Goal: Transaction & Acquisition: Purchase product/service

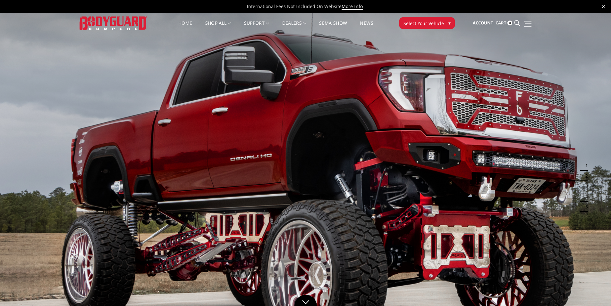
click at [526, 21] on span at bounding box center [528, 21] width 8 height 1
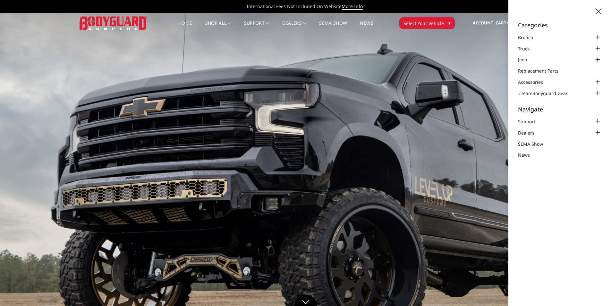
click at [526, 22] on h5 "Categories" at bounding box center [559, 25] width 83 height 6
click at [596, 10] on icon at bounding box center [599, 11] width 6 height 6
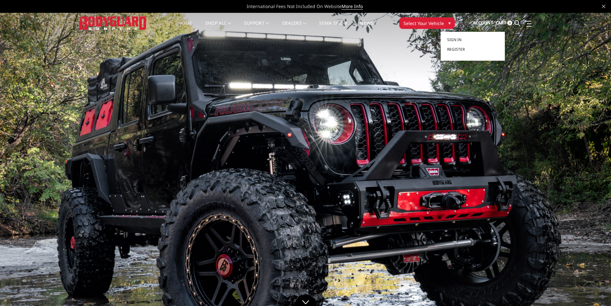
click at [478, 23] on span "Account" at bounding box center [483, 23] width 21 height 6
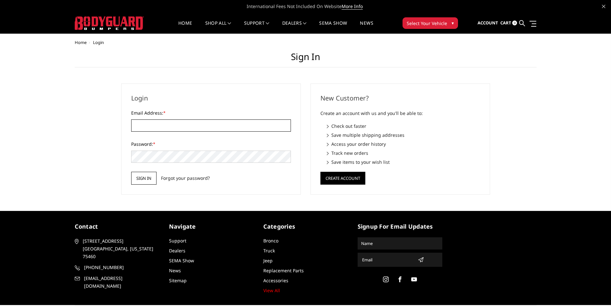
type input "ljones@stackedlogistics.com"
click at [140, 181] on input "Sign in" at bounding box center [143, 178] width 25 height 13
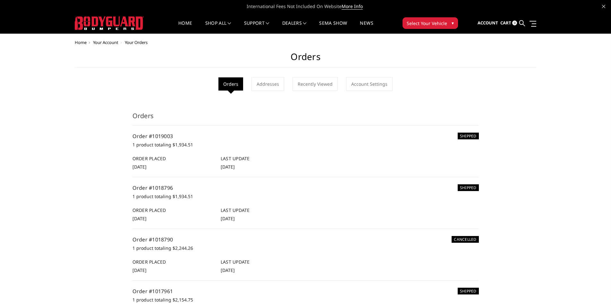
click at [440, 25] on span "Select Your Vehicle" at bounding box center [427, 23] width 40 height 7
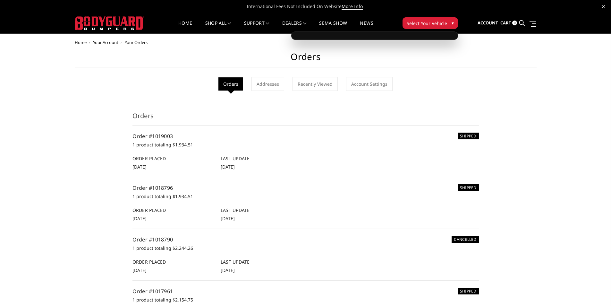
click at [453, 21] on span "▾" at bounding box center [453, 23] width 2 height 7
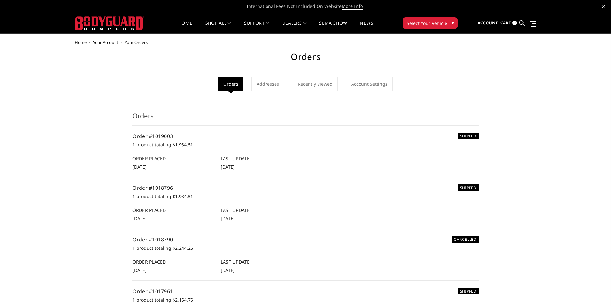
click at [453, 21] on span "▾" at bounding box center [453, 23] width 2 height 7
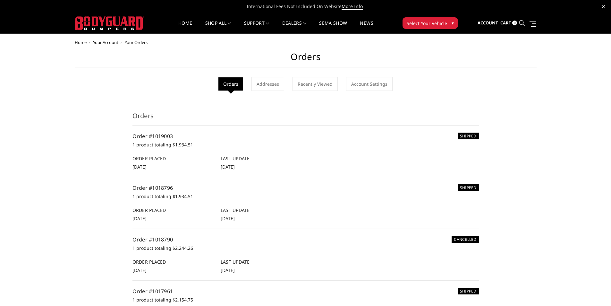
click at [522, 23] on icon at bounding box center [522, 23] width 6 height 6
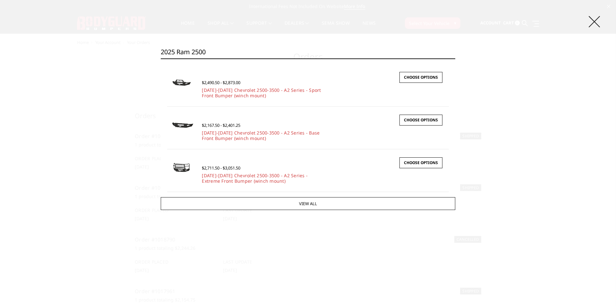
type input "2025 ram 2500"
click at [595, 25] on icon at bounding box center [594, 21] width 11 height 11
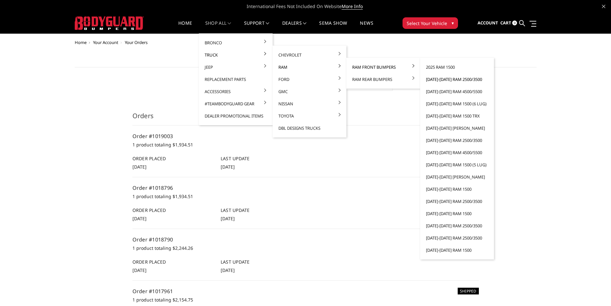
click at [440, 78] on link "2019-2025 Ram 2500/3500" at bounding box center [457, 79] width 69 height 12
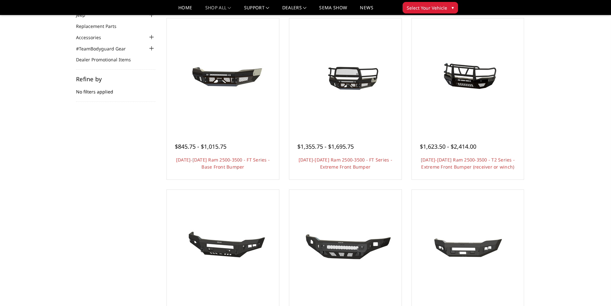
scroll to position [50, 0]
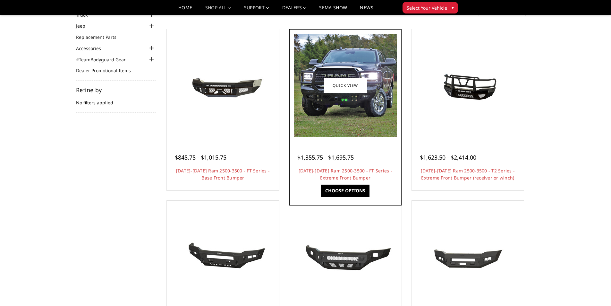
click at [348, 190] on link "Choose Options" at bounding box center [345, 190] width 48 height 12
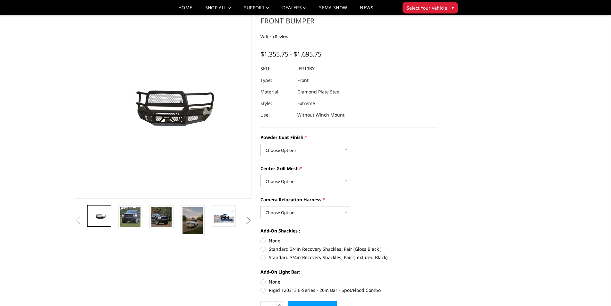
scroll to position [21, 0]
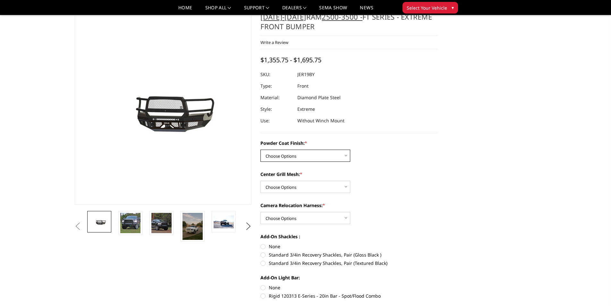
click at [344, 154] on select "Choose Options Bare Metal Gloss Black Powder Coat Textured Black Powder Coat" at bounding box center [306, 156] width 90 height 12
select select "3215"
click at [261, 150] on select "Choose Options Bare Metal Gloss Black Powder Coat Textured Black Powder Coat" at bounding box center [306, 156] width 90 height 12
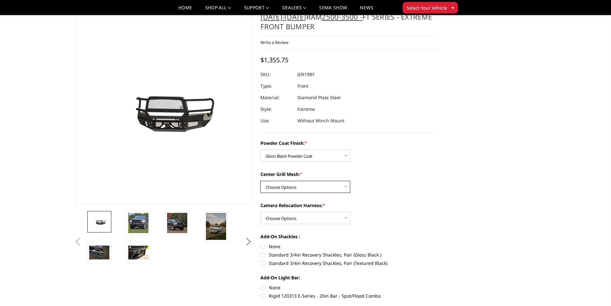
click at [339, 184] on select "Choose Options WITH Expanded Metal in Center Grill WITHOUT Expanded Metal in Ce…" at bounding box center [306, 187] width 90 height 12
select select "3217"
click at [261, 181] on select "Choose Options WITH Expanded Metal in Center Grill WITHOUT Expanded Metal in Ce…" at bounding box center [306, 187] width 90 height 12
click at [332, 217] on select "Choose Options WITH Camera Relocation Harness WITHOUT Camera Relocation Harness" at bounding box center [306, 218] width 90 height 12
select select "3219"
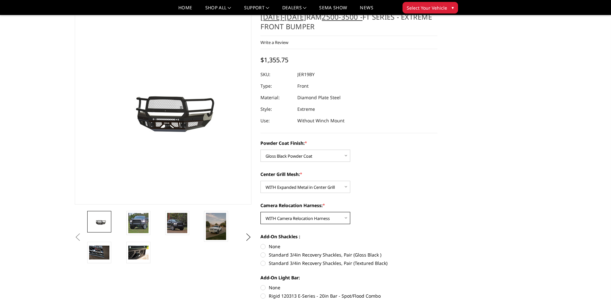
click at [261, 212] on select "Choose Options WITH Camera Relocation Harness WITHOUT Camera Relocation Harness" at bounding box center [306, 218] width 90 height 12
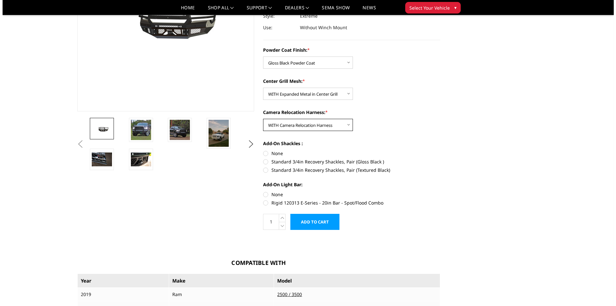
scroll to position [117, 0]
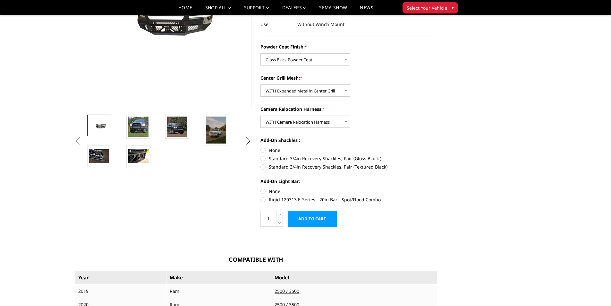
click at [321, 219] on input "Add to Cart" at bounding box center [312, 218] width 49 height 16
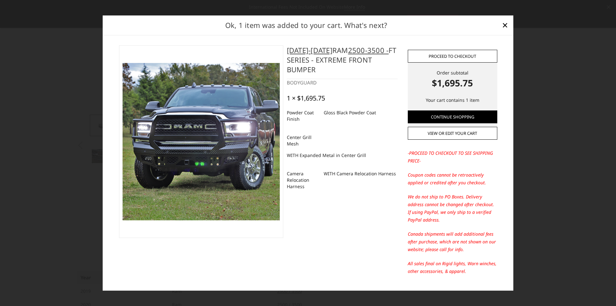
click at [446, 56] on link "Proceed to checkout" at bounding box center [453, 56] width 90 height 13
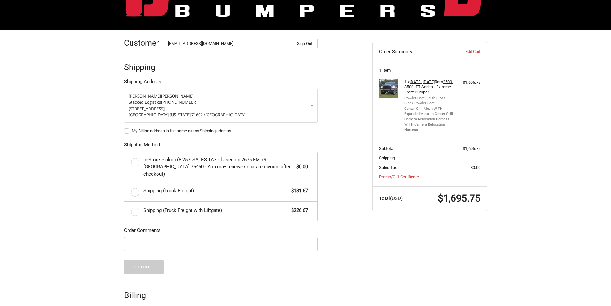
scroll to position [69, 0]
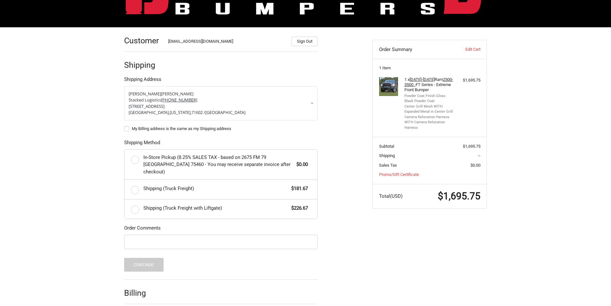
drag, startPoint x: 610, startPoint y: 96, endPoint x: 609, endPoint y: 117, distance: 21.2
click at [609, 117] on div "Customer [EMAIL_ADDRESS][DOMAIN_NAME] Sign Out Shipping Shipping Address [PERSO…" at bounding box center [305, 180] width 611 height 307
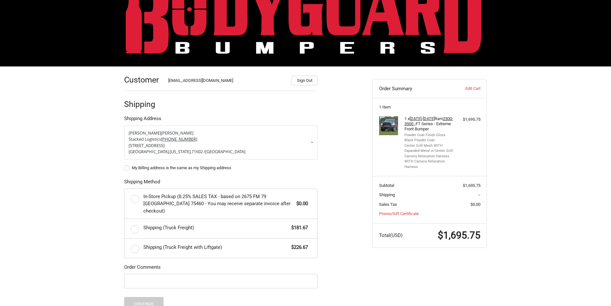
scroll to position [30, 0]
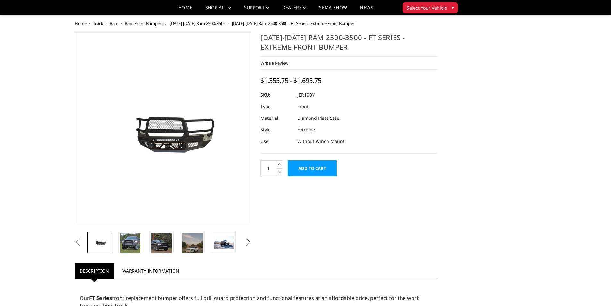
select select "3215"
select select "3217"
select select "3219"
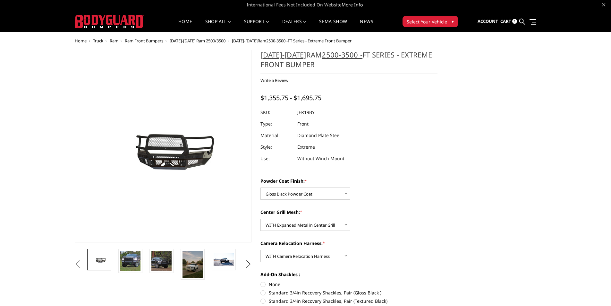
scroll to position [0, 0]
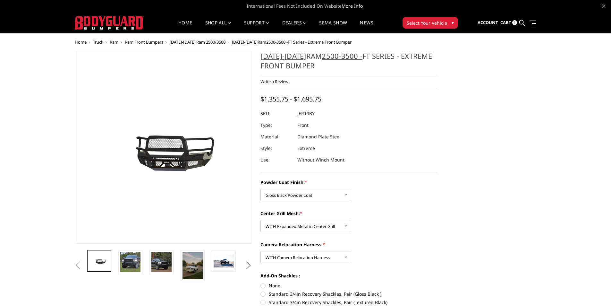
click at [251, 266] on button "Next" at bounding box center [249, 266] width 10 height 10
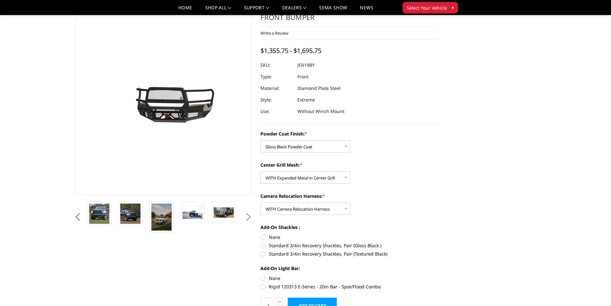
scroll to position [0, 0]
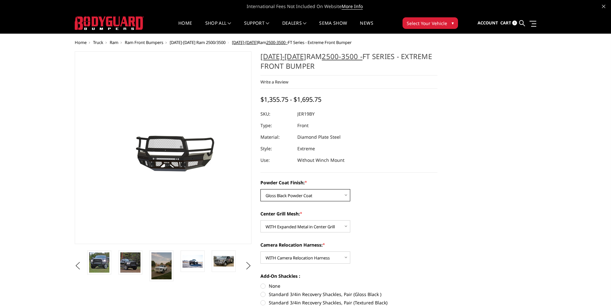
click at [336, 197] on select "Choose Options Bare Metal Gloss Black Powder Coat Textured Black Powder Coat" at bounding box center [306, 195] width 90 height 12
click at [261, 189] on select "Choose Options Bare Metal Gloss Black Powder Coat Textured Black Powder Coat" at bounding box center [306, 195] width 90 height 12
click at [305, 227] on select "Choose Options WITH Expanded Metal in Center Grill WITHOUT Expanded Metal in Ce…" at bounding box center [306, 226] width 90 height 12
click at [261, 220] on select "Choose Options WITH Expanded Metal in Center Grill WITHOUT Expanded Metal in Ce…" at bounding box center [306, 226] width 90 height 12
click at [311, 258] on select "Choose Options WITH Camera Relocation Harness WITHOUT Camera Relocation Harness" at bounding box center [306, 257] width 90 height 12
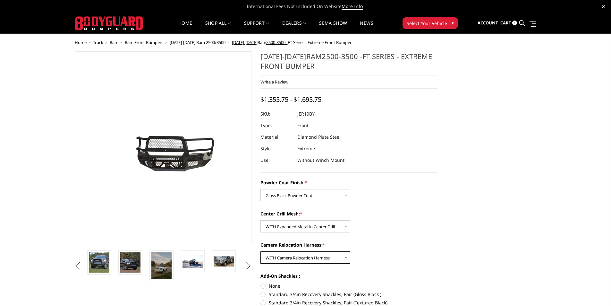
click at [261, 251] on select "Choose Options WITH Camera Relocation Harness WITHOUT Camera Relocation Harness" at bounding box center [306, 257] width 90 height 12
